Goal: Task Accomplishment & Management: Use online tool/utility

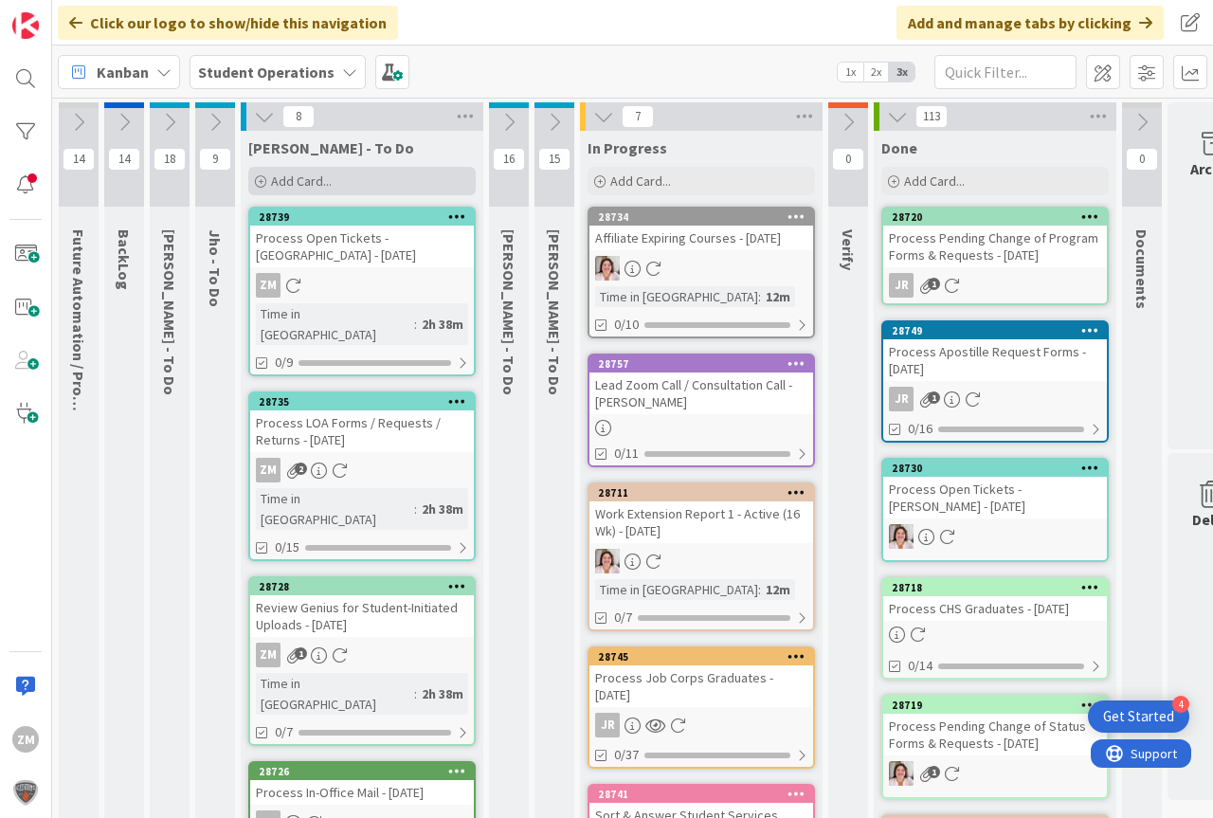
click at [304, 181] on span "Add Card..." at bounding box center [301, 180] width 61 height 17
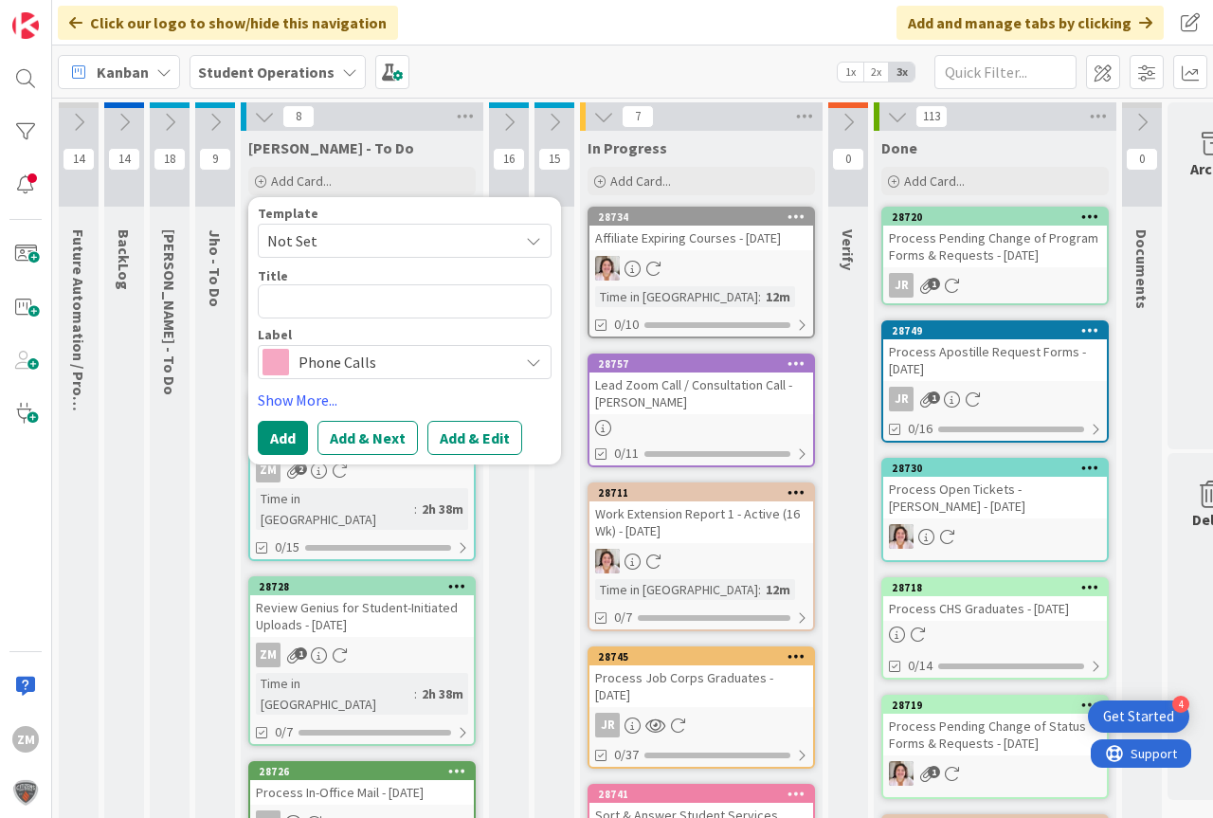
click at [531, 244] on icon at bounding box center [533, 240] width 15 height 15
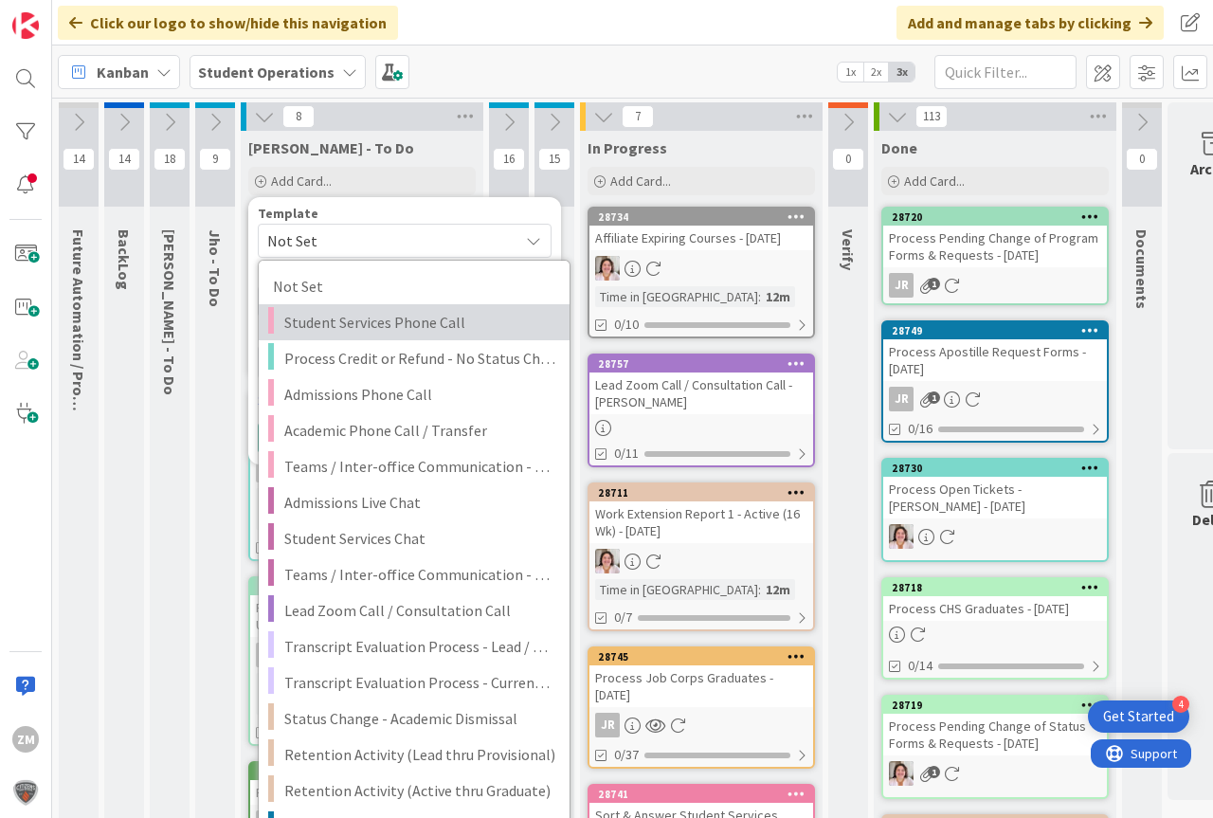
click at [385, 324] on span "Student Services Phone Call" at bounding box center [419, 322] width 271 height 25
type textarea "x"
type textarea "Student Services Phone Call"
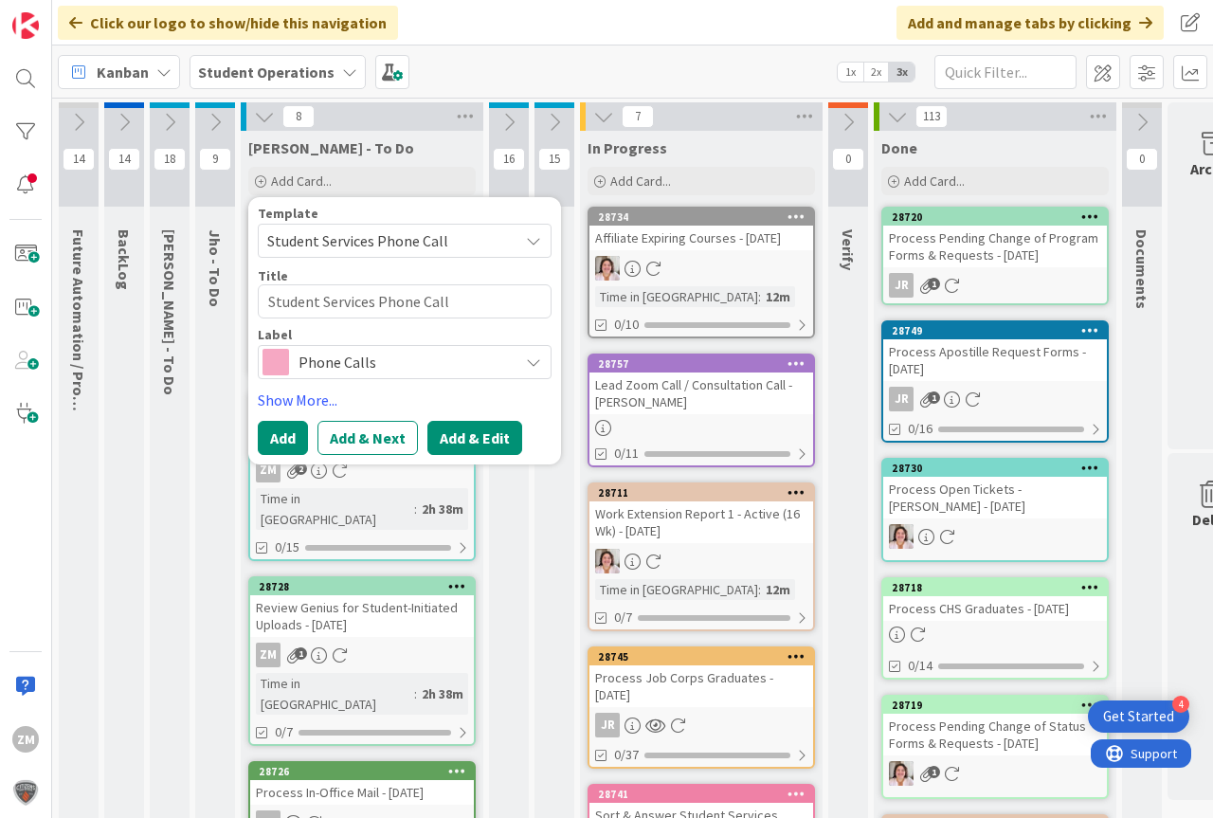
click at [479, 440] on button "Add & Edit" at bounding box center [474, 438] width 95 height 34
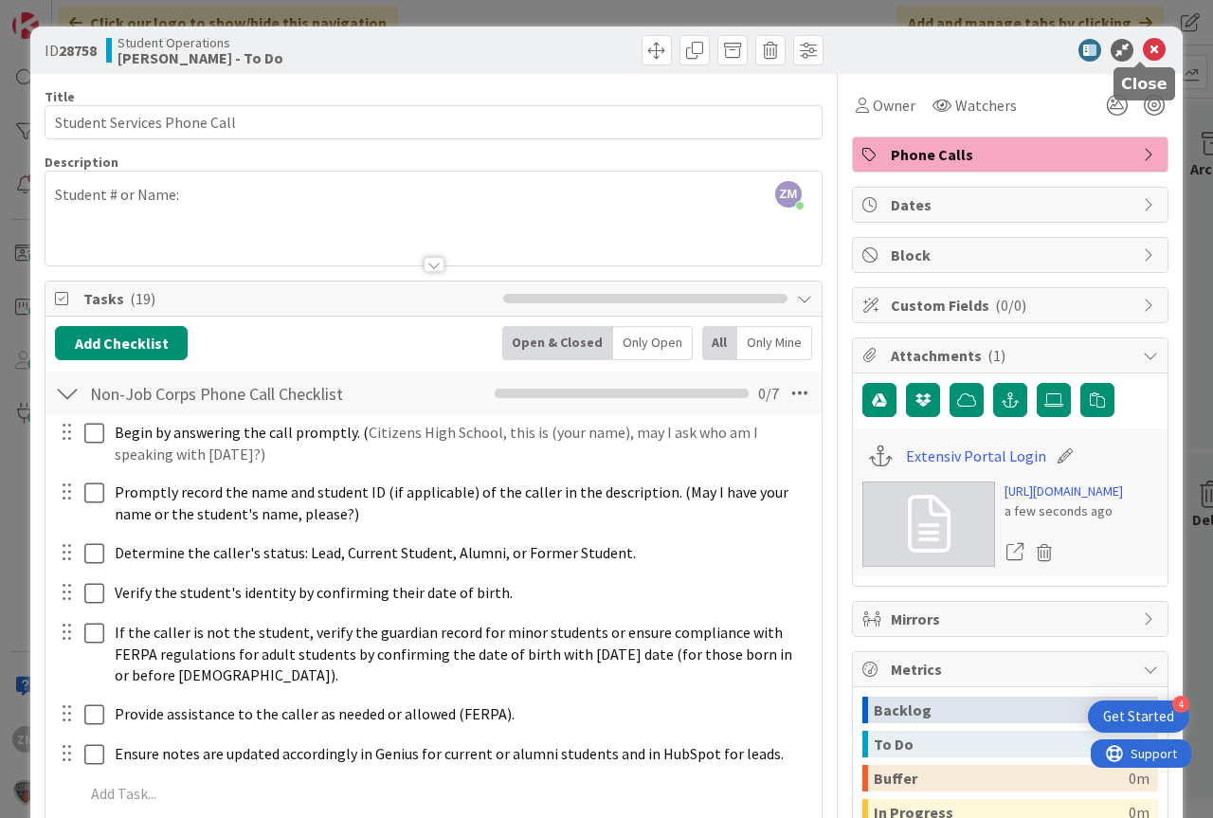
click at [1145, 53] on icon at bounding box center [1154, 50] width 23 height 23
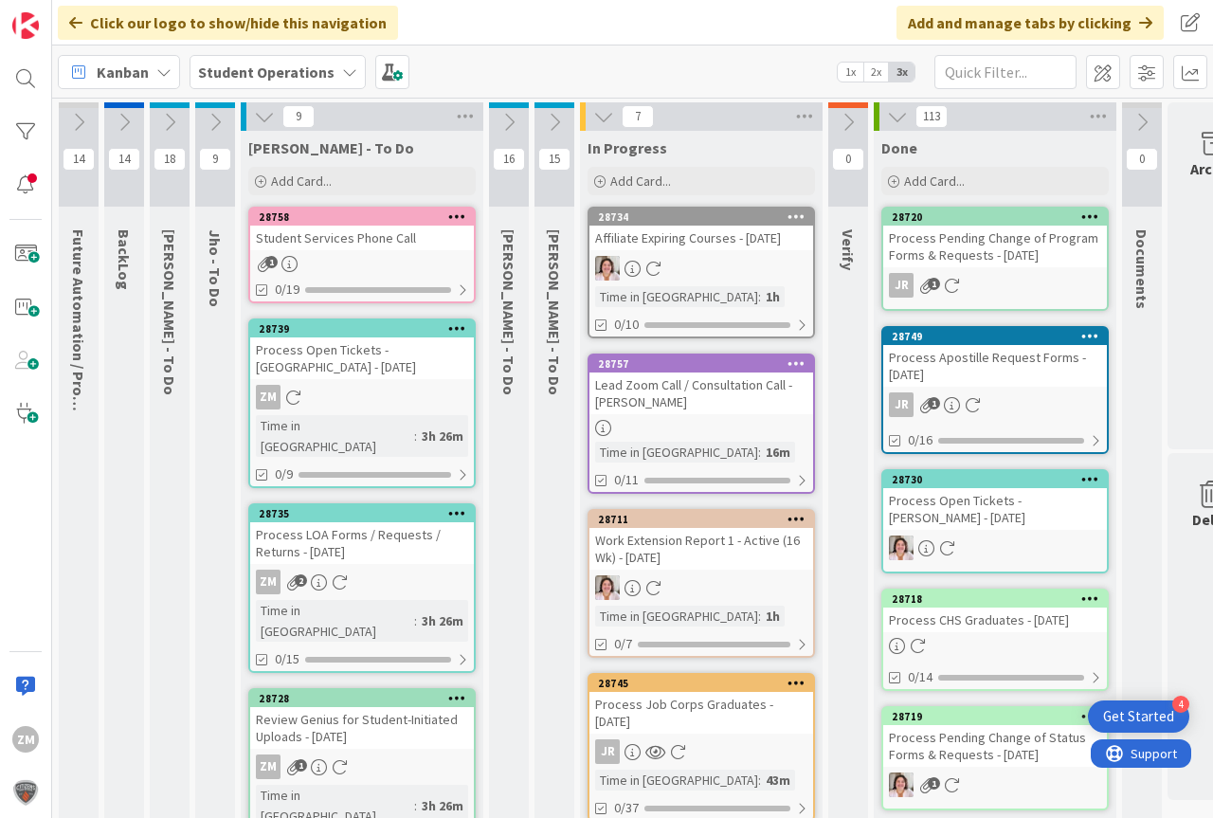
click at [456, 215] on icon at bounding box center [457, 215] width 18 height 13
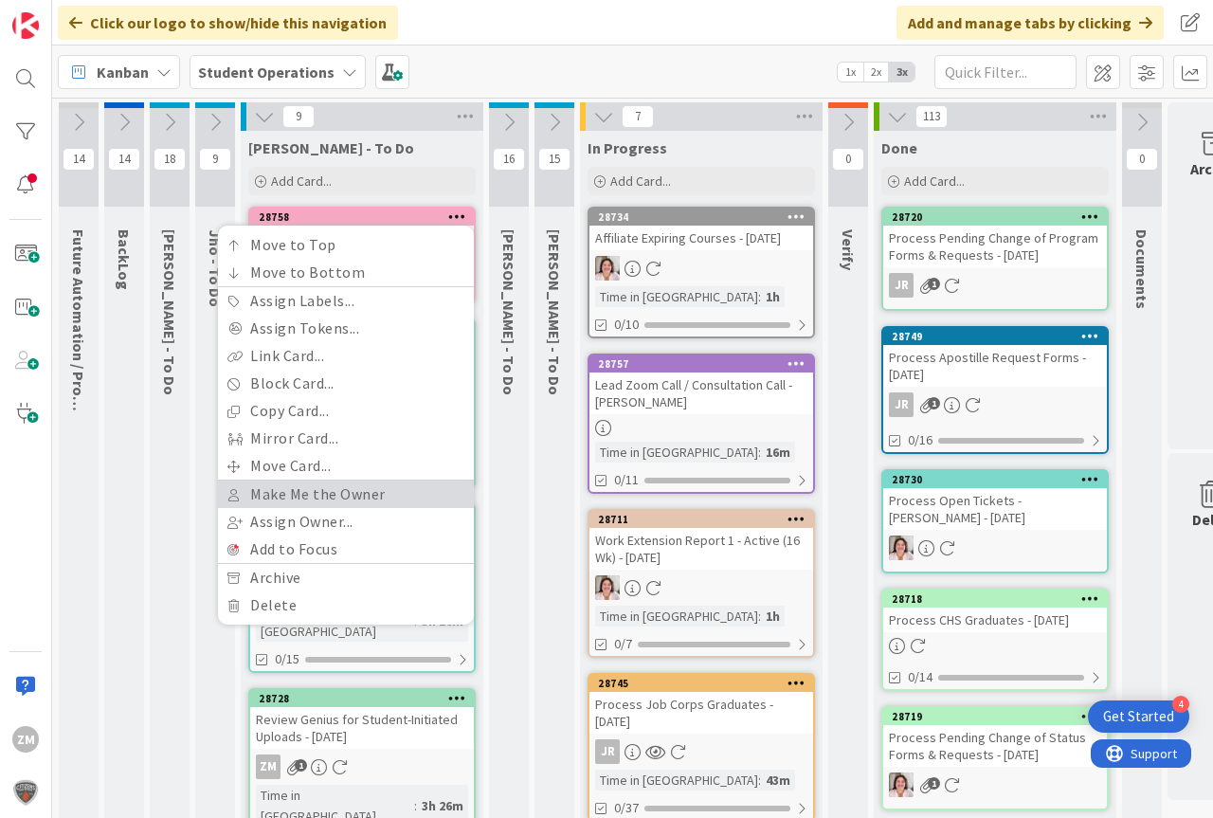
click at [348, 492] on link "Make Me the Owner" at bounding box center [346, 493] width 256 height 27
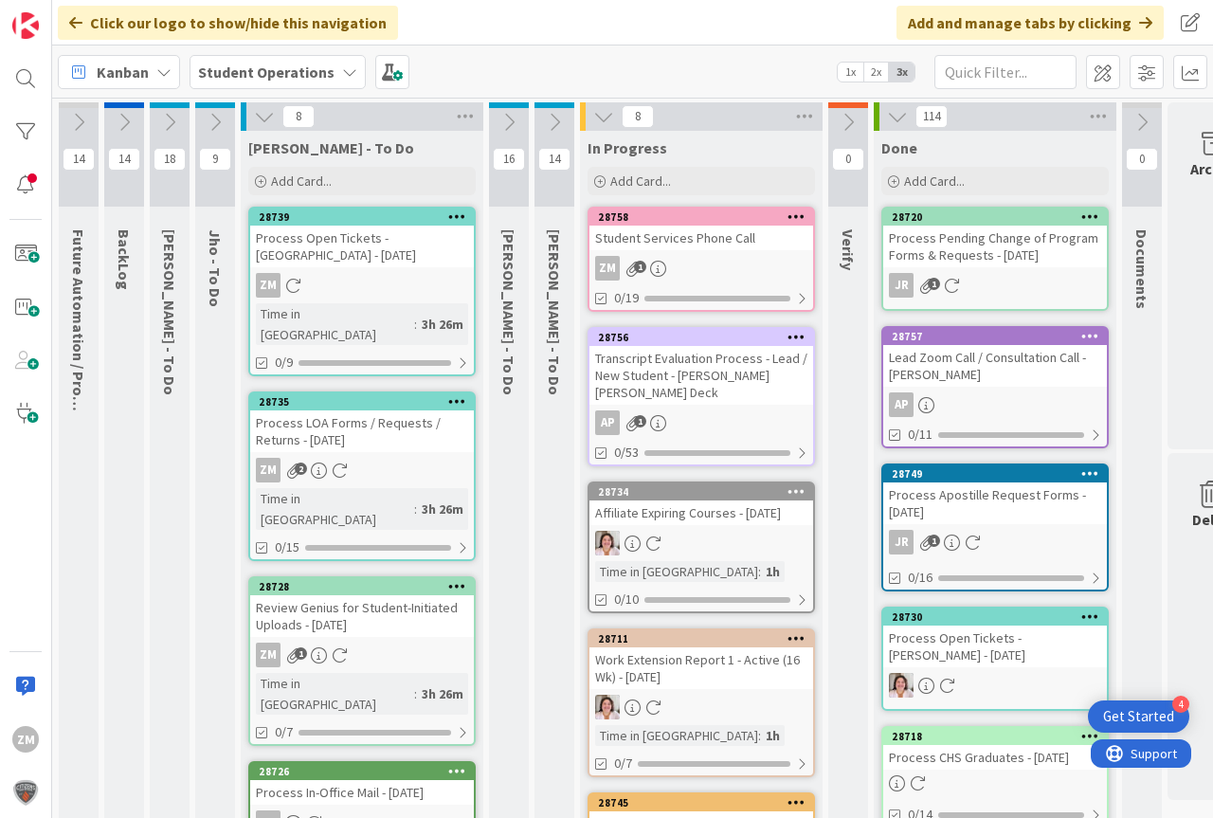
click at [714, 244] on div "Student Services Phone Call" at bounding box center [701, 238] width 224 height 25
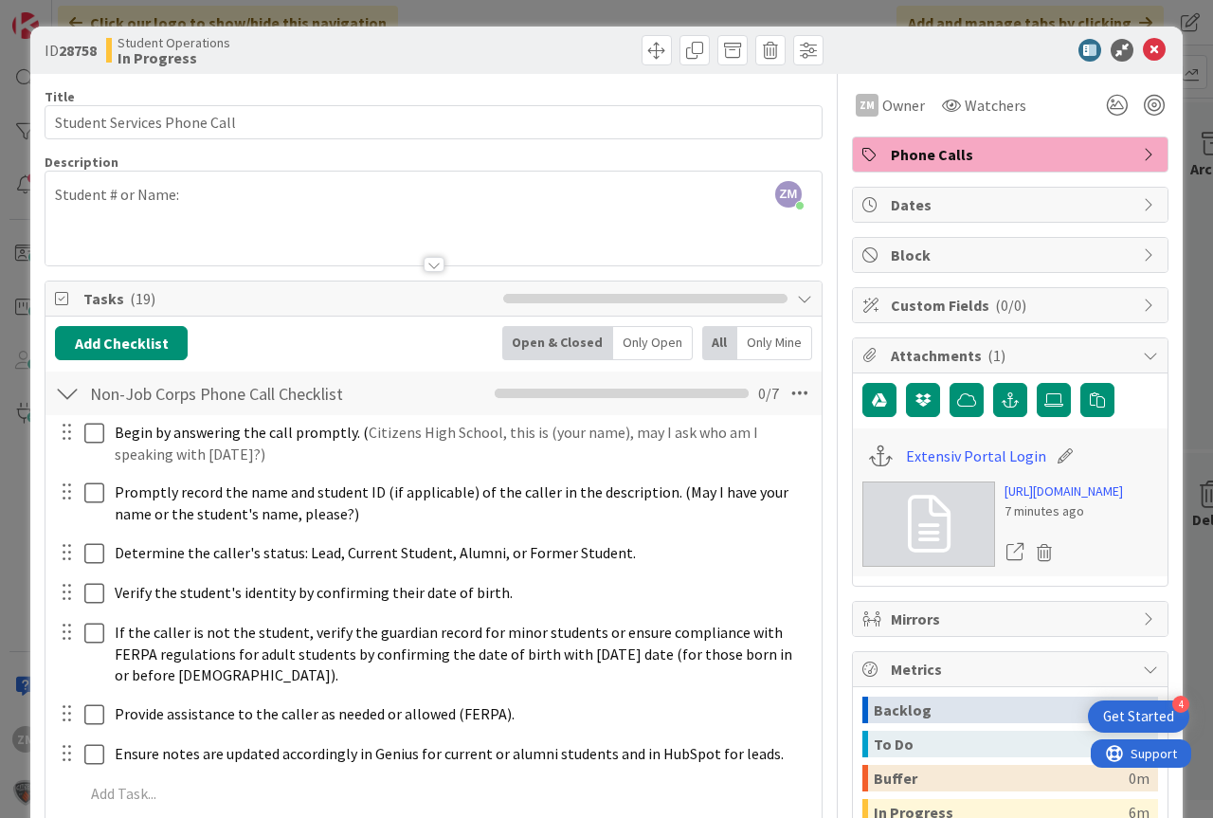
click at [207, 200] on div "ZM [PERSON_NAME] just joined Student # or Name:" at bounding box center [433, 219] width 776 height 94
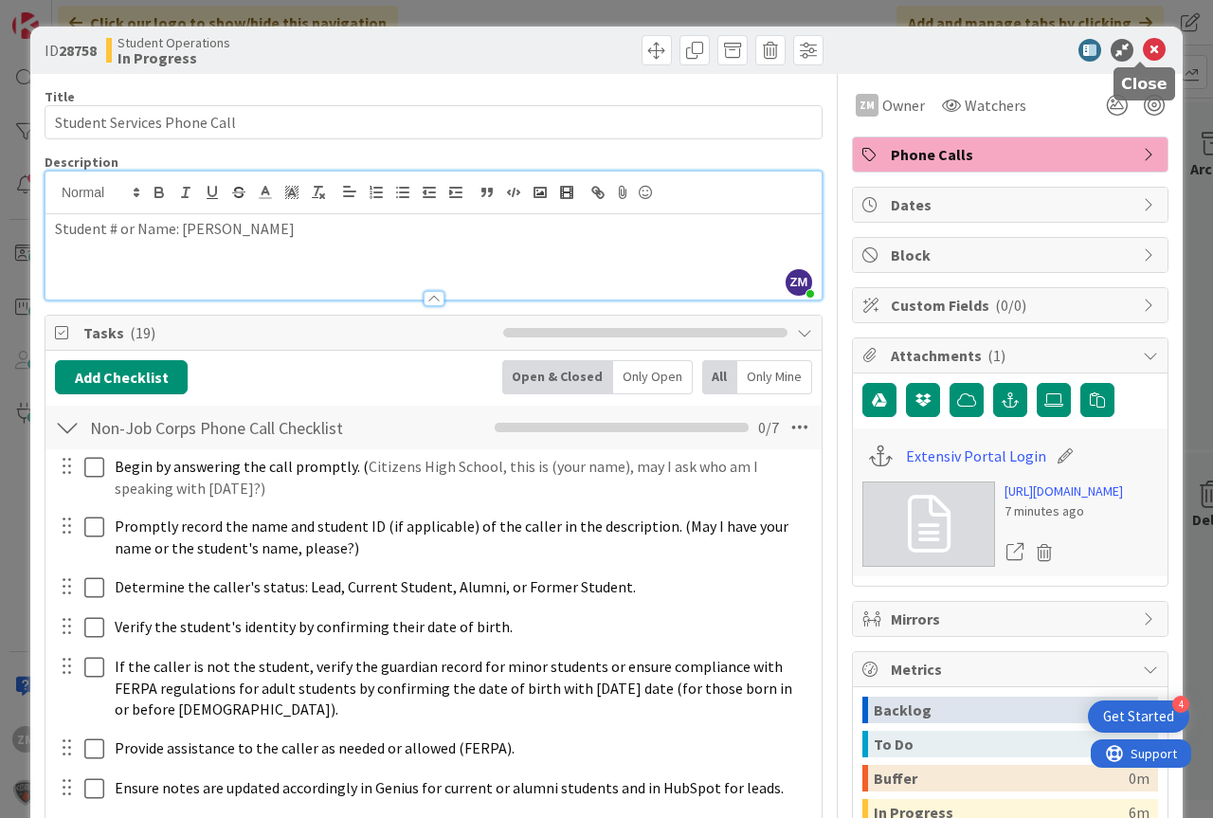
click at [1143, 54] on icon at bounding box center [1154, 50] width 23 height 23
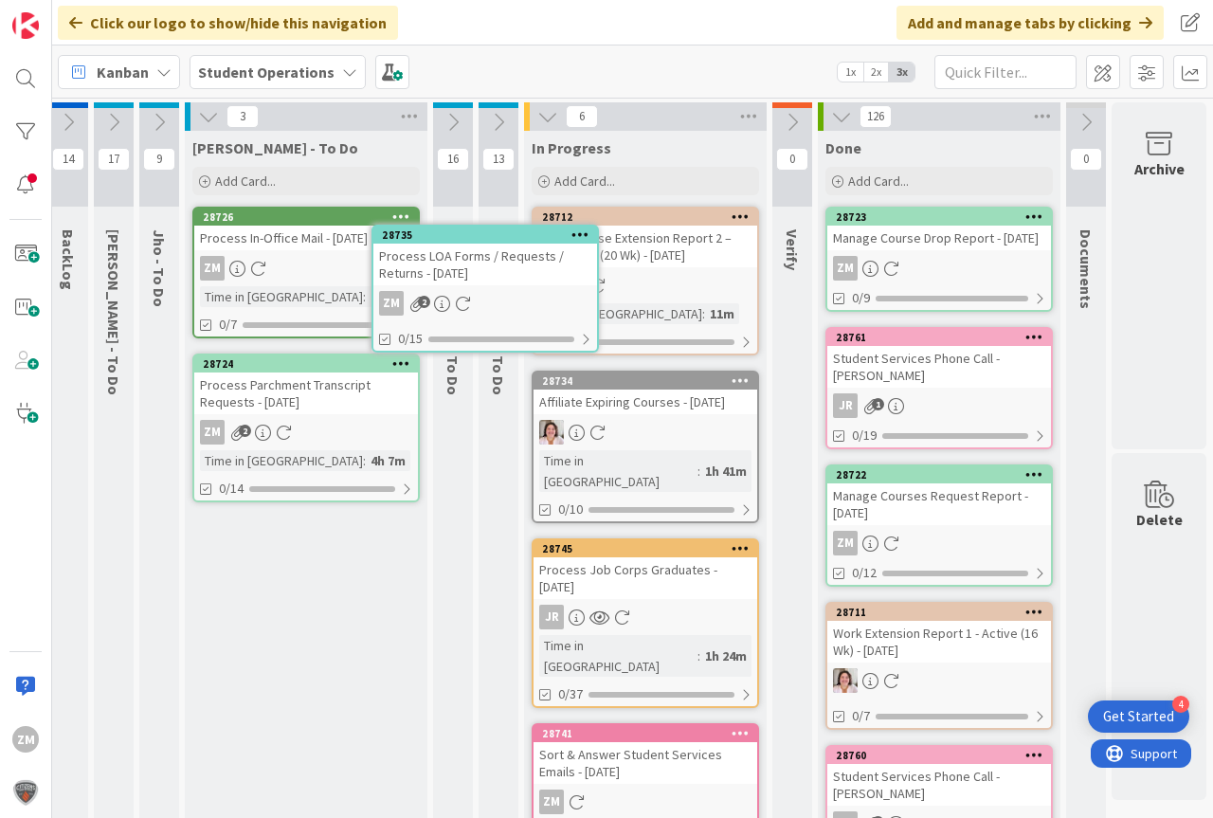
scroll to position [0, 41]
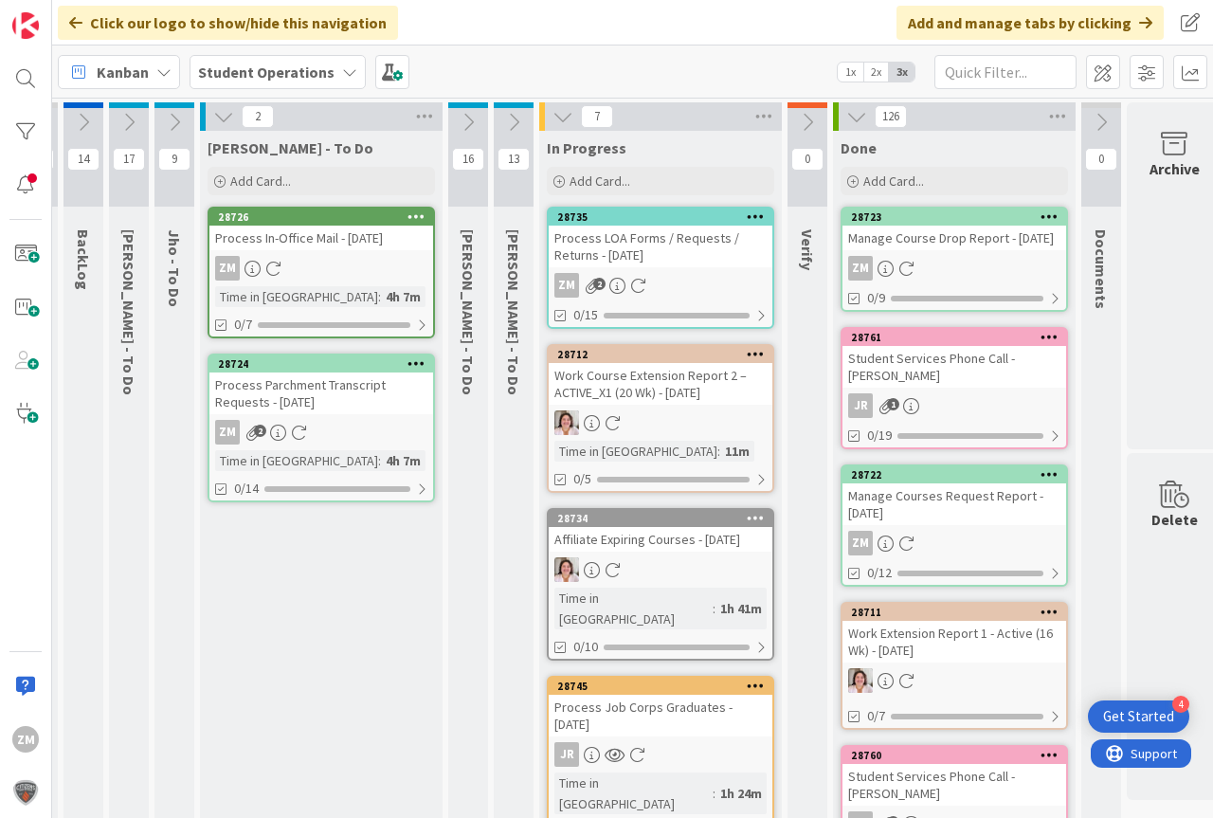
click at [634, 272] on link "28735 Process LOA Forms / Requests / Returns - [DATE] ZM 2 0/15" at bounding box center [660, 268] width 227 height 122
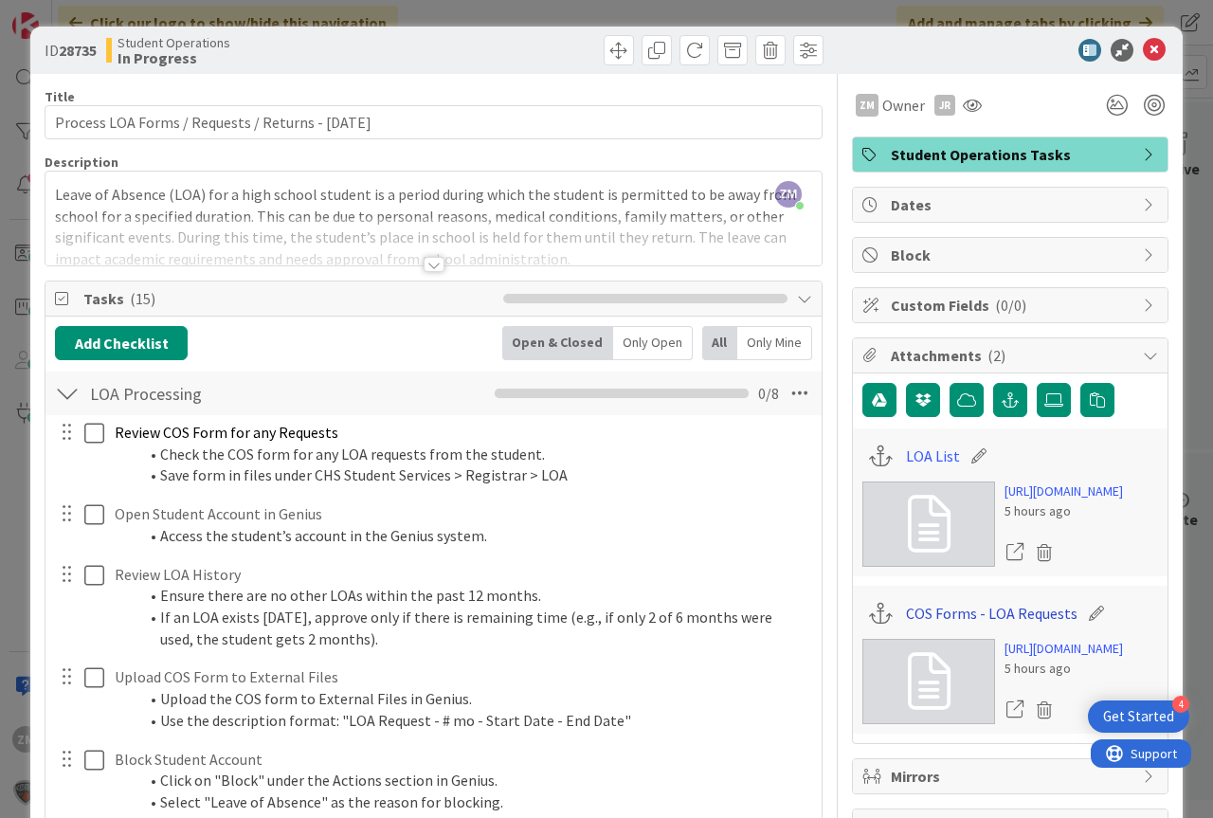
click at [999, 624] on link "COS Forms - LOA Requests" at bounding box center [992, 613] width 172 height 23
click at [906, 450] on link "LOA List" at bounding box center [933, 455] width 54 height 23
click at [1143, 43] on icon at bounding box center [1154, 50] width 23 height 23
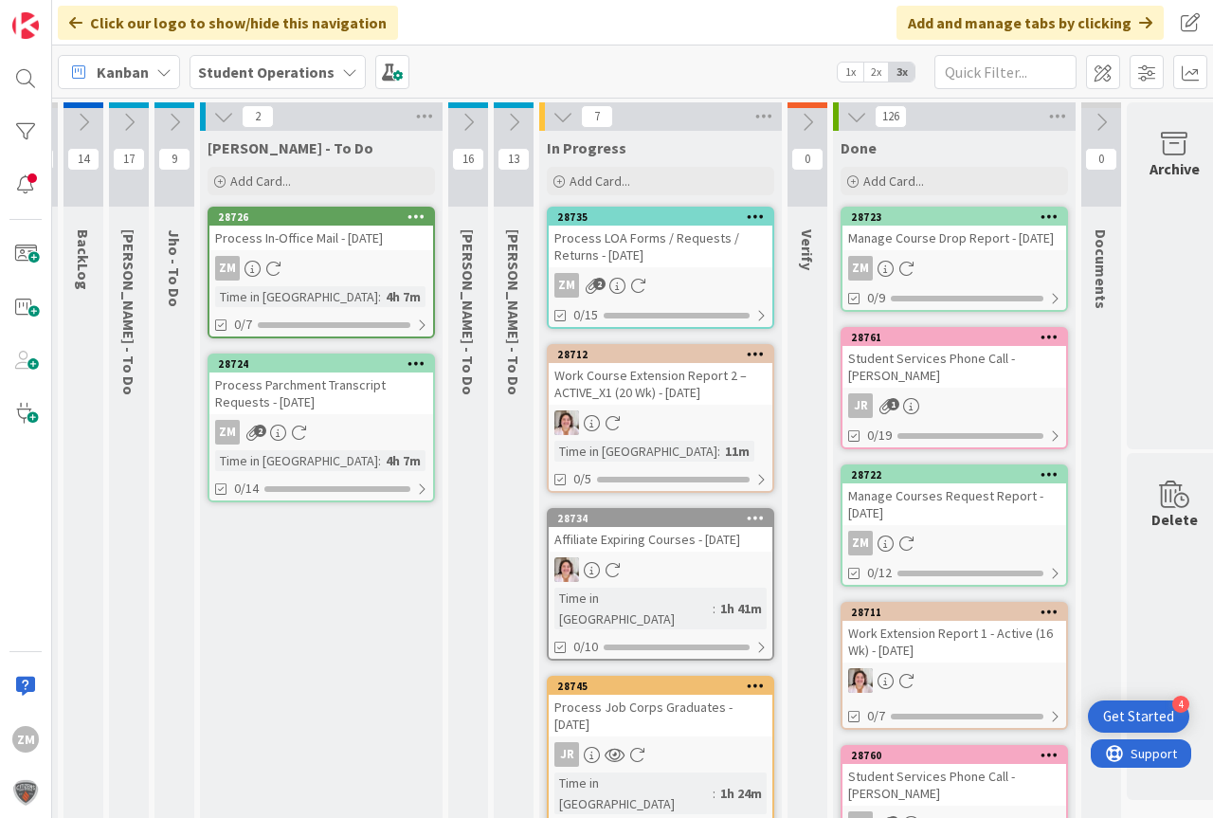
click at [173, 119] on icon at bounding box center [174, 122] width 21 height 21
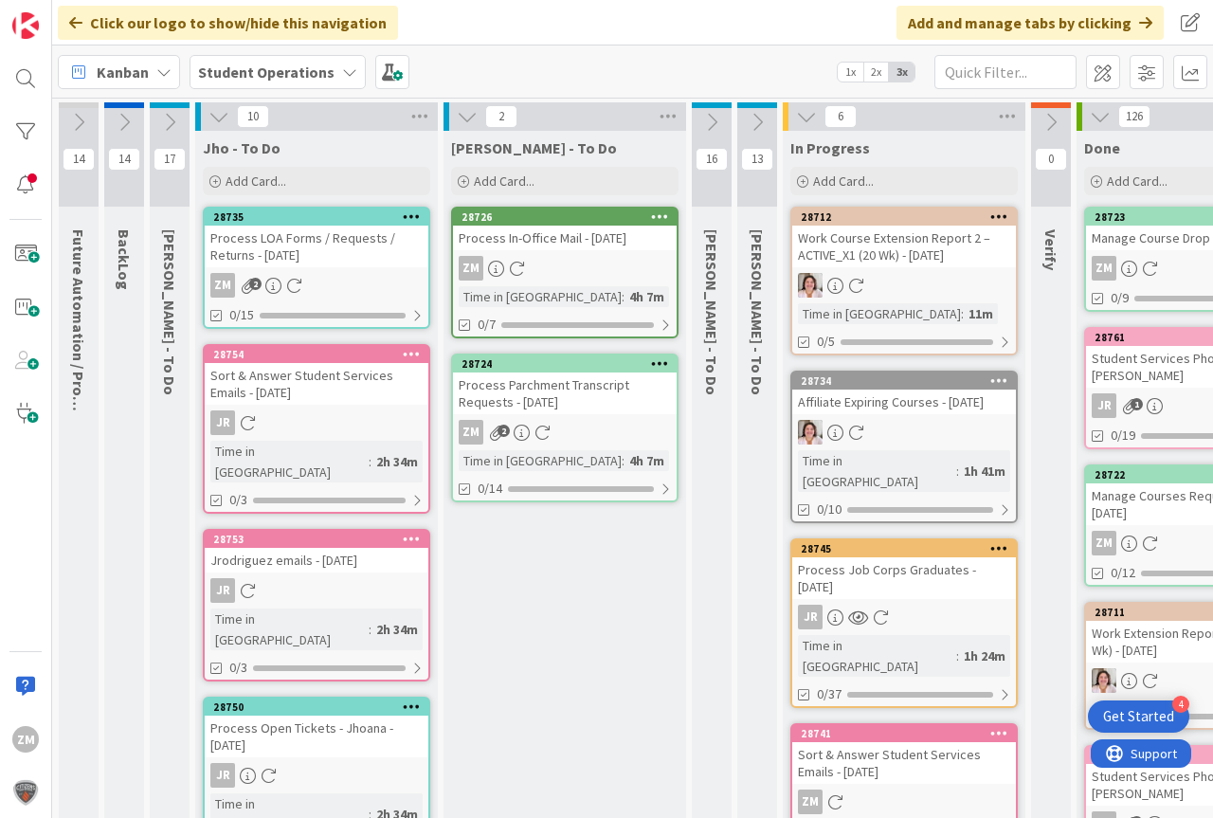
click at [218, 116] on icon at bounding box center [218, 116] width 21 height 21
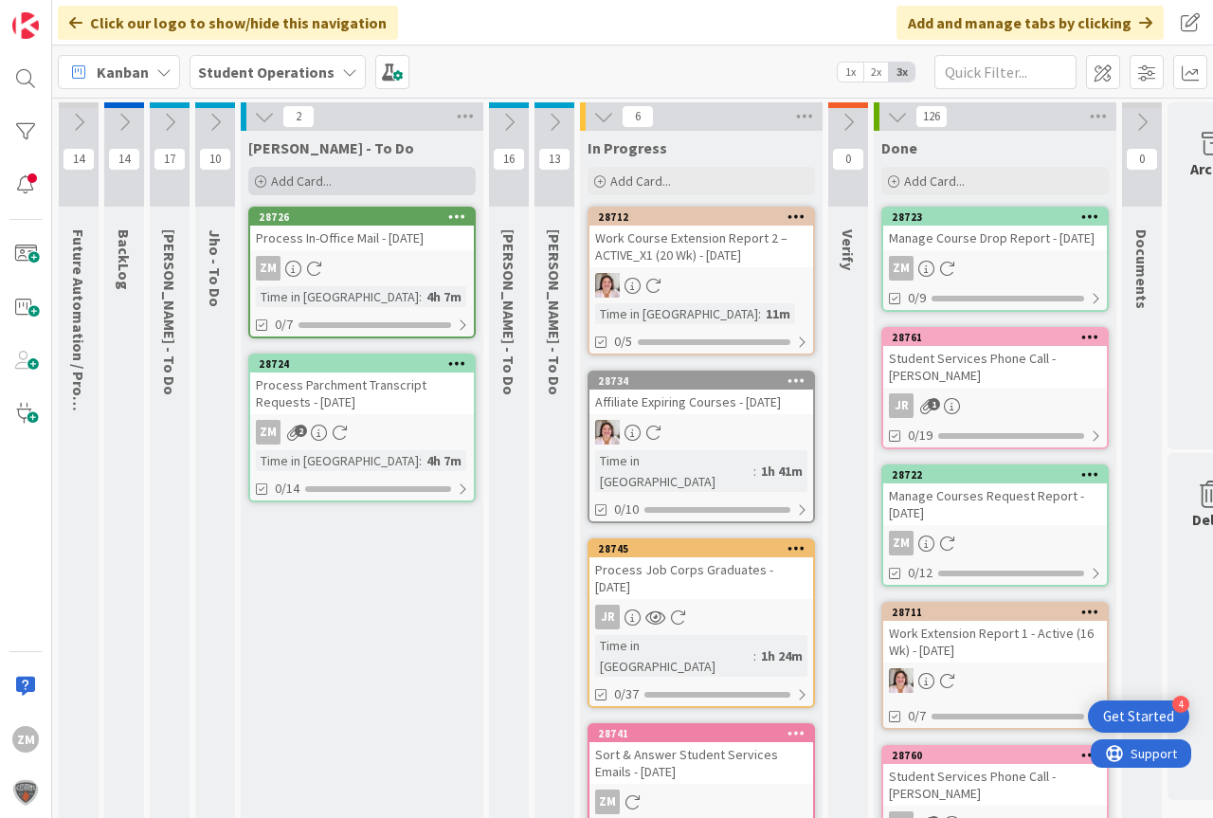
click at [319, 173] on span "Add Card..." at bounding box center [301, 180] width 61 height 17
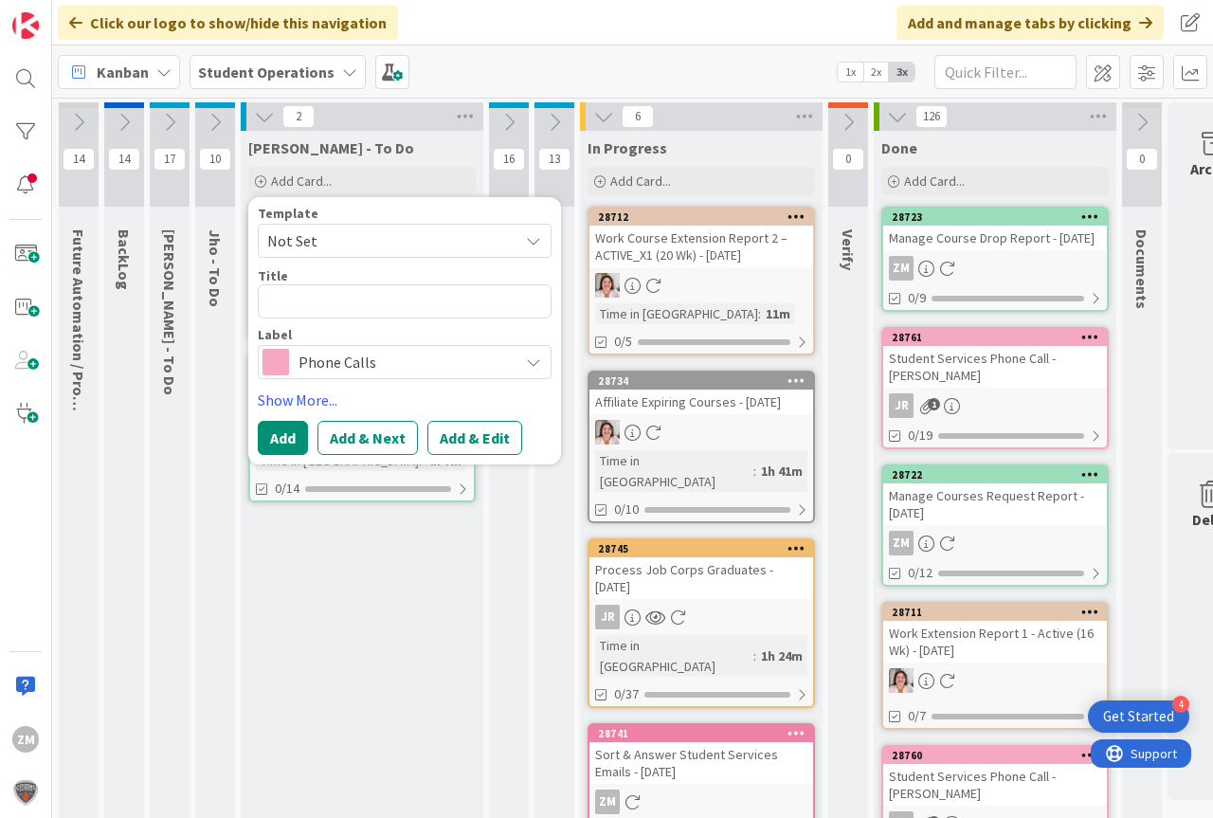
click at [534, 241] on icon at bounding box center [533, 240] width 15 height 15
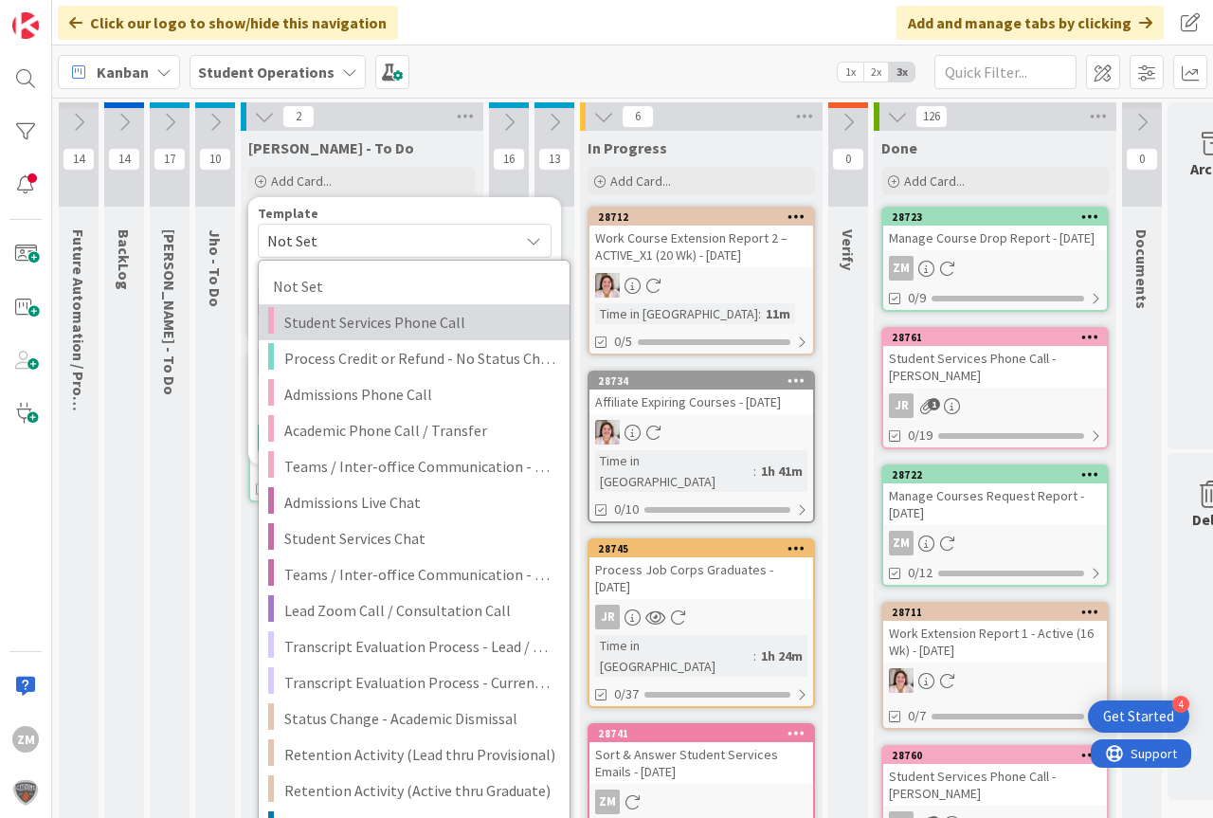
click at [395, 325] on span "Student Services Phone Call" at bounding box center [419, 322] width 271 height 25
type textarea "x"
type textarea "Student Services Phone Call"
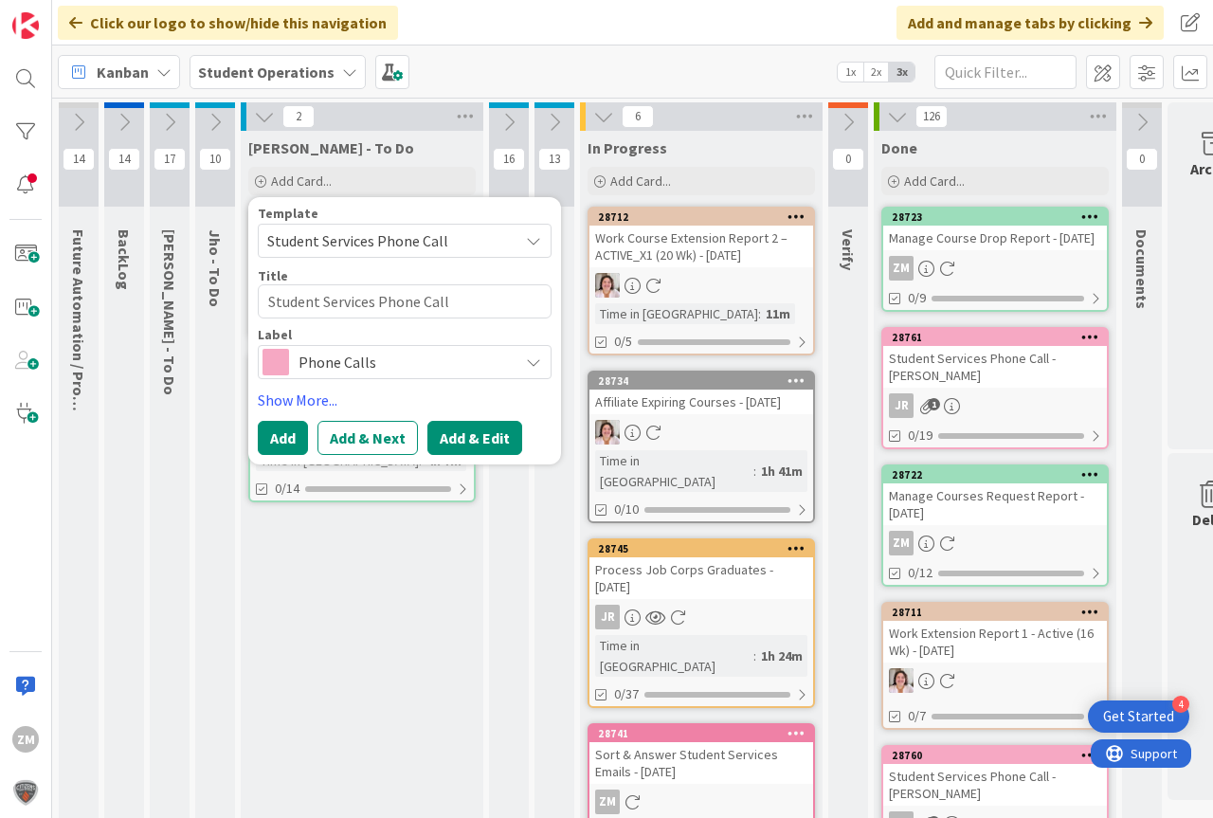
click at [460, 438] on button "Add & Edit" at bounding box center [474, 438] width 95 height 34
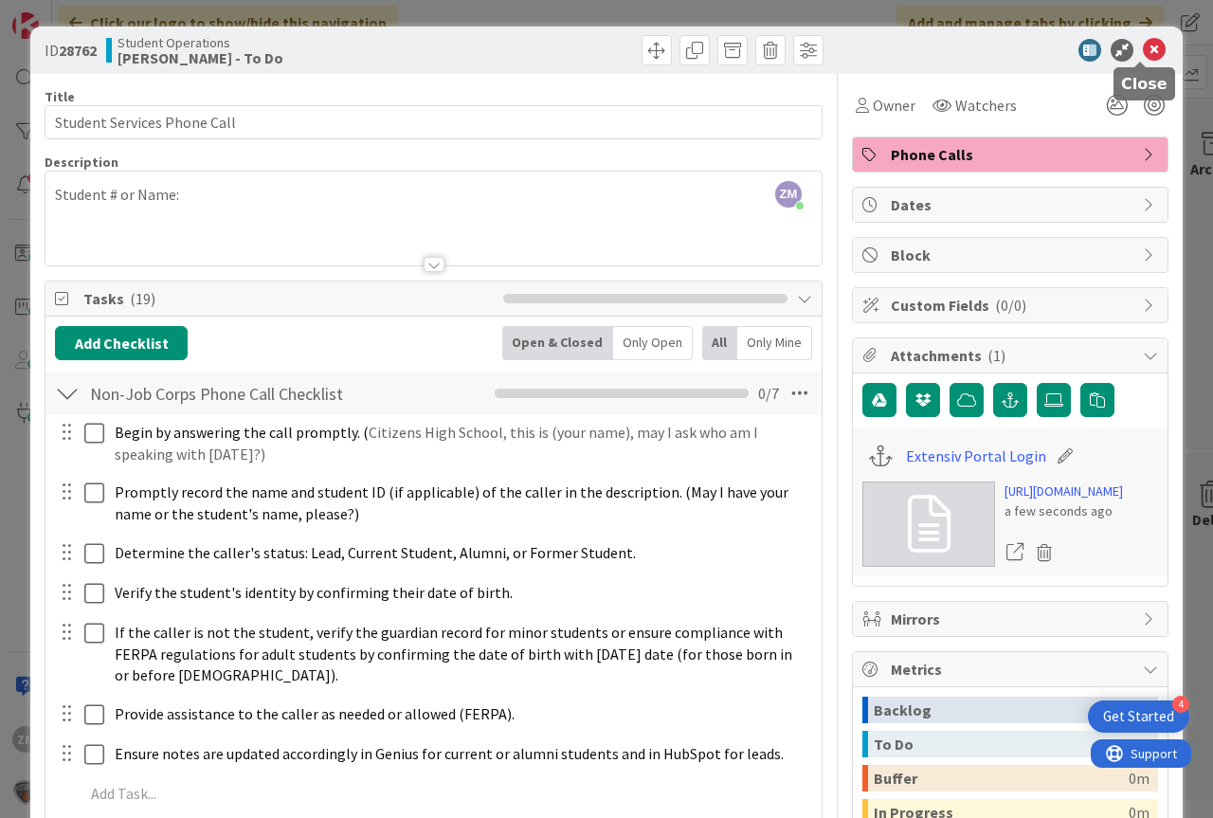
click at [1143, 48] on icon at bounding box center [1154, 50] width 23 height 23
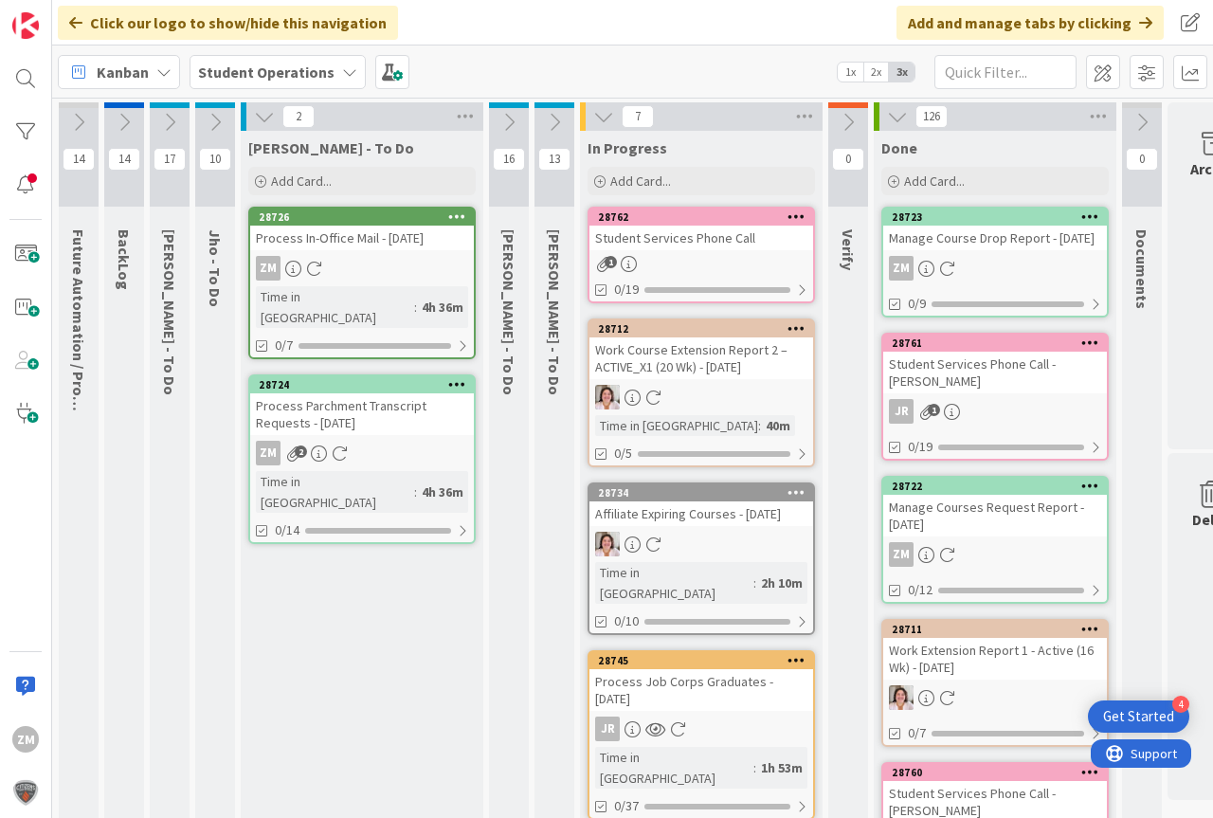
click at [690, 251] on link "28762 Student Services Phone Call 1 0/19" at bounding box center [700, 255] width 227 height 97
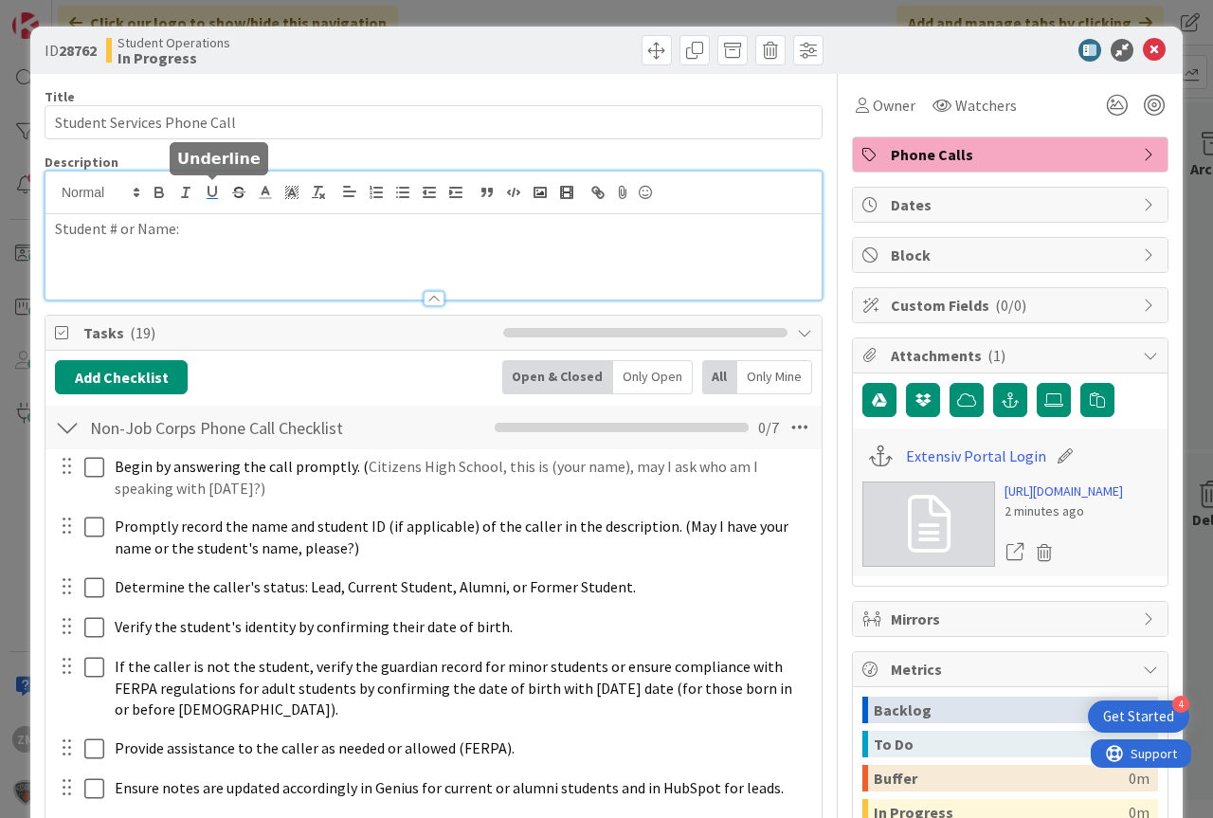
click at [205, 195] on div "Student # or Name:" at bounding box center [433, 236] width 776 height 128
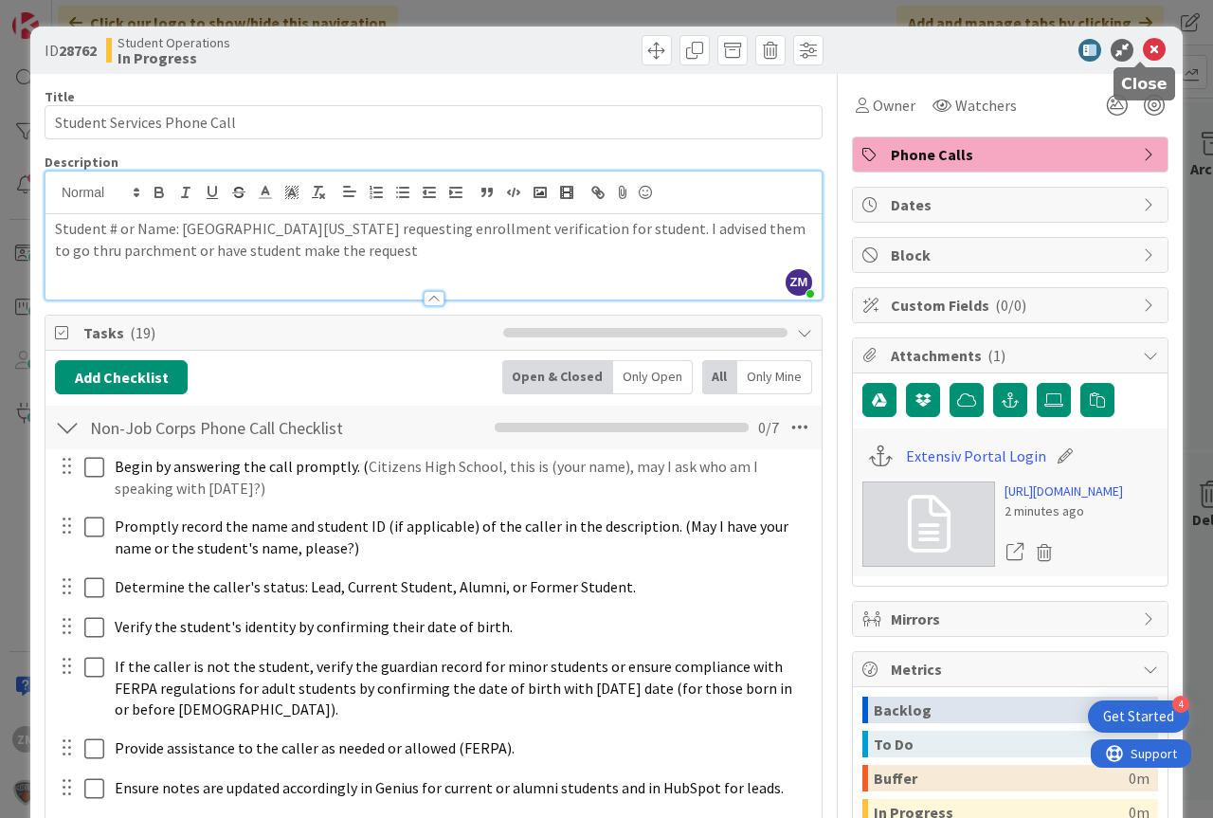
click at [1143, 51] on icon at bounding box center [1154, 50] width 23 height 23
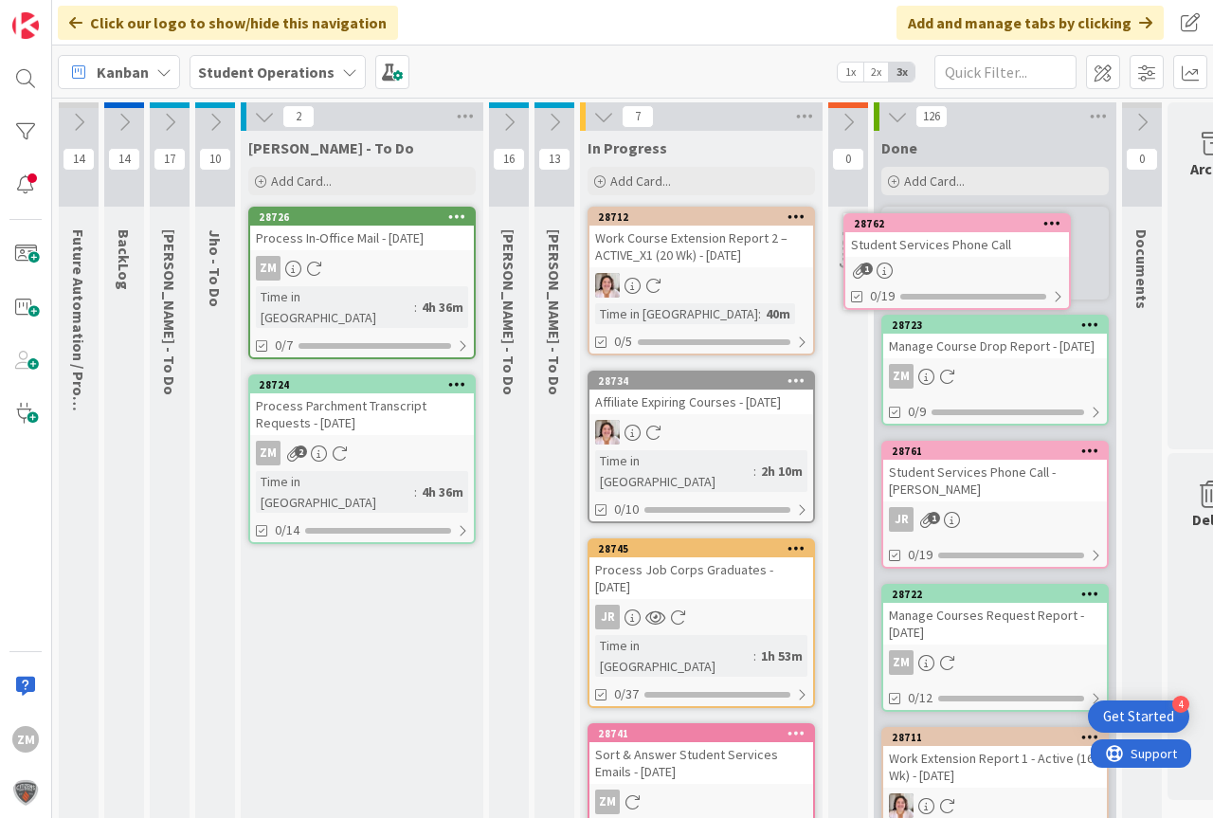
scroll to position [0, 8]
